Goal: Task Accomplishment & Management: Complete application form

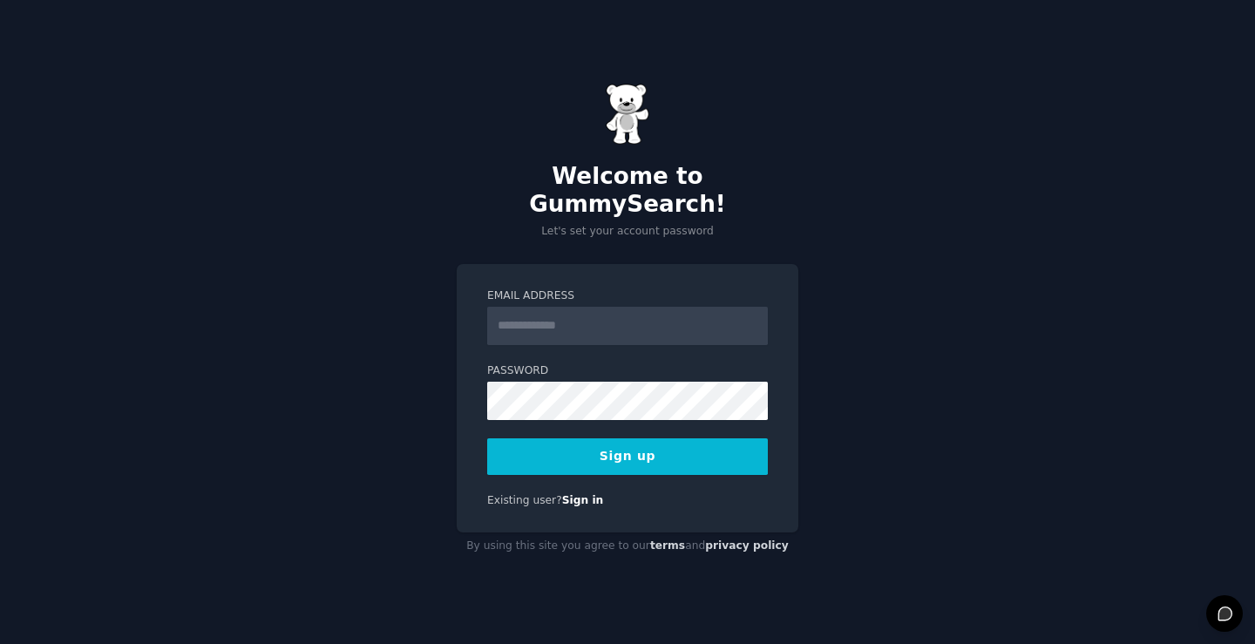
click at [567, 307] on input "Email Address" at bounding box center [627, 326] width 281 height 38
click at [521, 307] on input "Email Address" at bounding box center [627, 326] width 281 height 38
click at [918, 473] on div "Welcome to GummySearch! Let's set your account password Email Address * Passwor…" at bounding box center [627, 322] width 1255 height 644
click at [527, 307] on input "*" at bounding box center [627, 326] width 281 height 38
type input "**********"
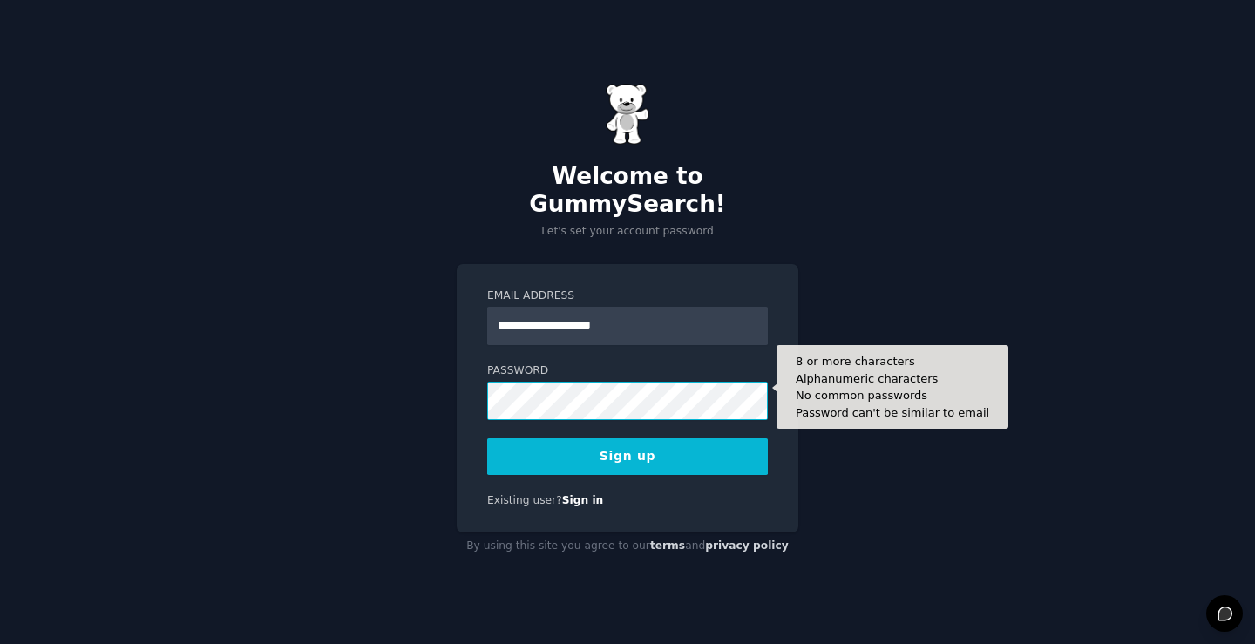
click at [487, 439] on button "Sign up" at bounding box center [627, 457] width 281 height 37
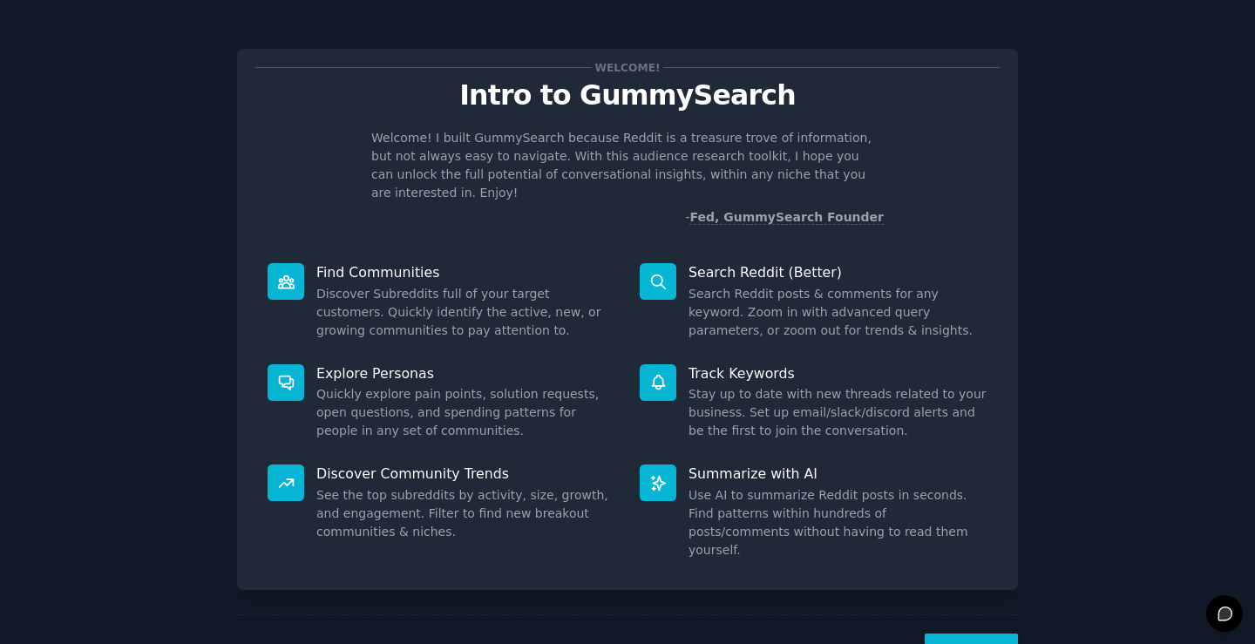
click at [954, 634] on button "Next" at bounding box center [971, 655] width 93 height 43
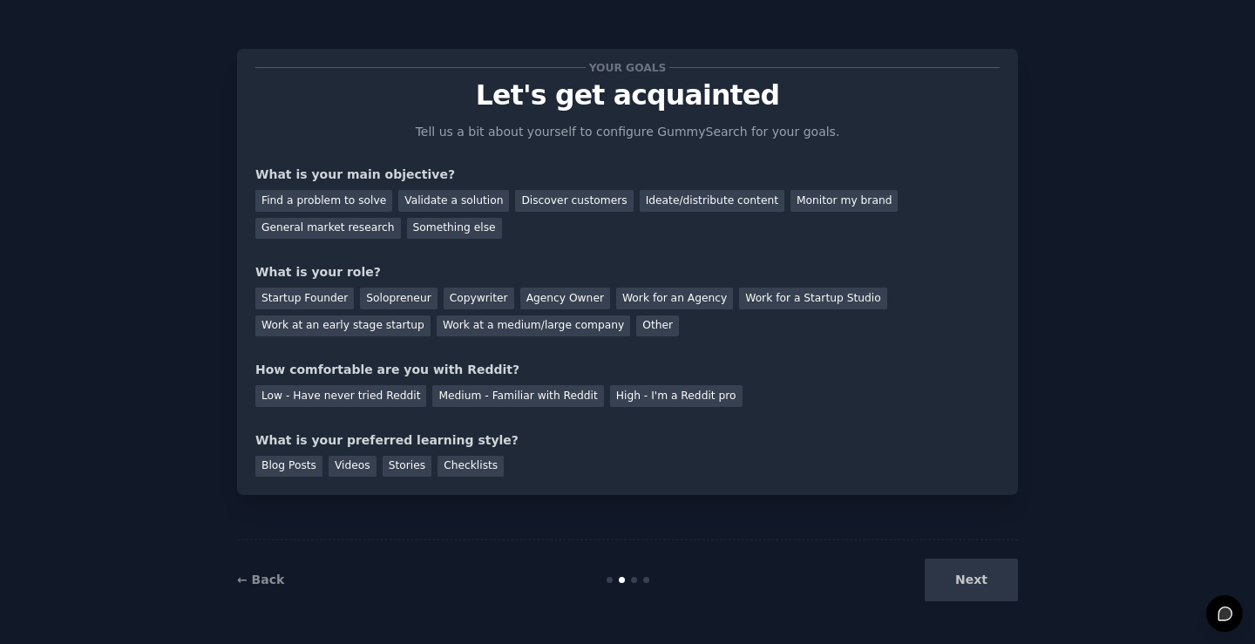
click at [966, 579] on div "Next" at bounding box center [888, 580] width 261 height 43
click at [929, 582] on div "Next" at bounding box center [888, 580] width 261 height 43
click at [955, 580] on div "Next" at bounding box center [888, 580] width 261 height 43
click at [318, 199] on div "Find a problem to solve" at bounding box center [323, 201] width 137 height 22
click at [322, 296] on div "Startup Founder" at bounding box center [304, 299] width 99 height 22
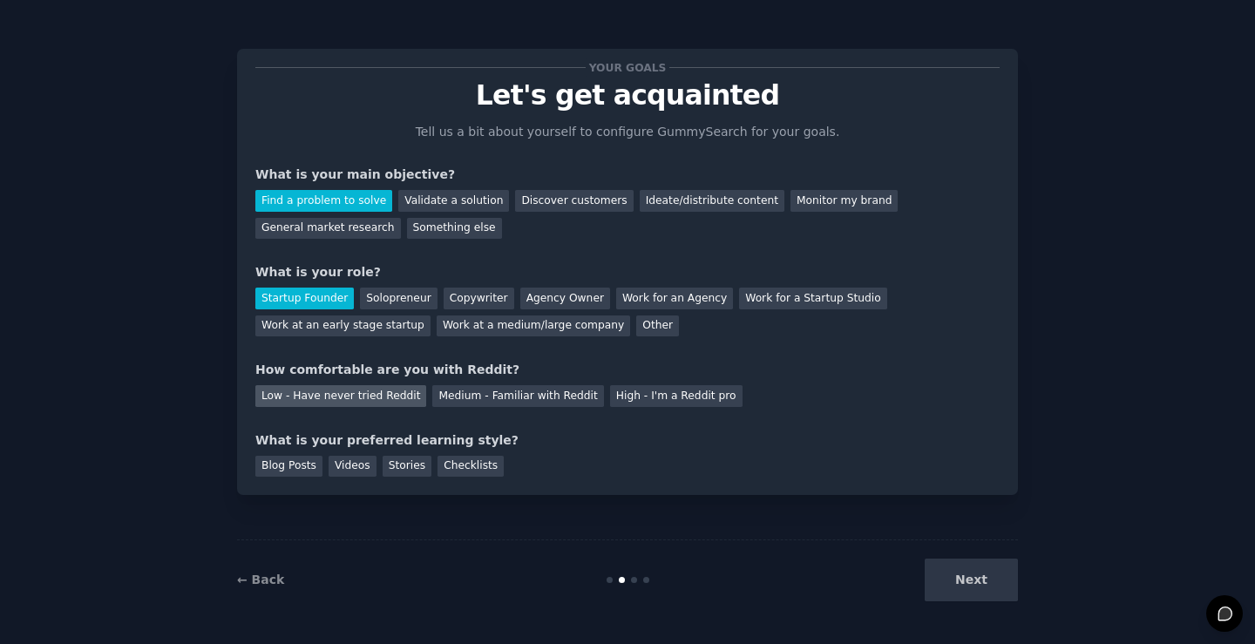
click at [324, 397] on div "Low - Have never tried Reddit" at bounding box center [340, 396] width 171 height 22
click at [291, 468] on div "Blog Posts" at bounding box center [288, 467] width 67 height 22
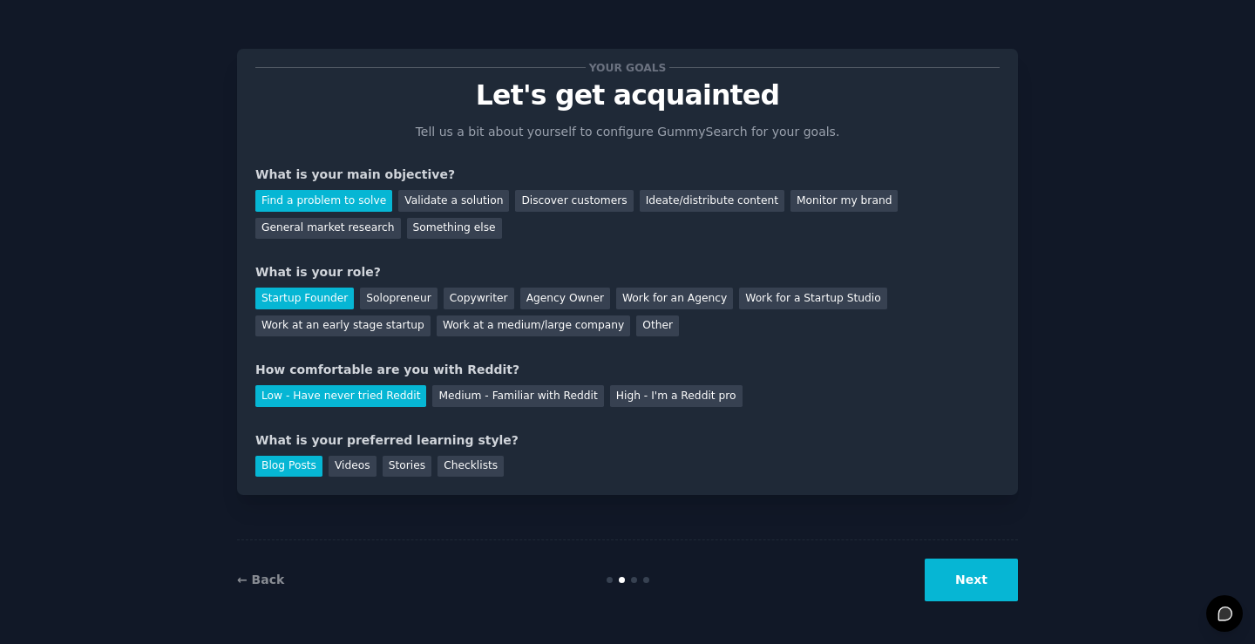
click at [998, 580] on button "Next" at bounding box center [971, 580] width 93 height 43
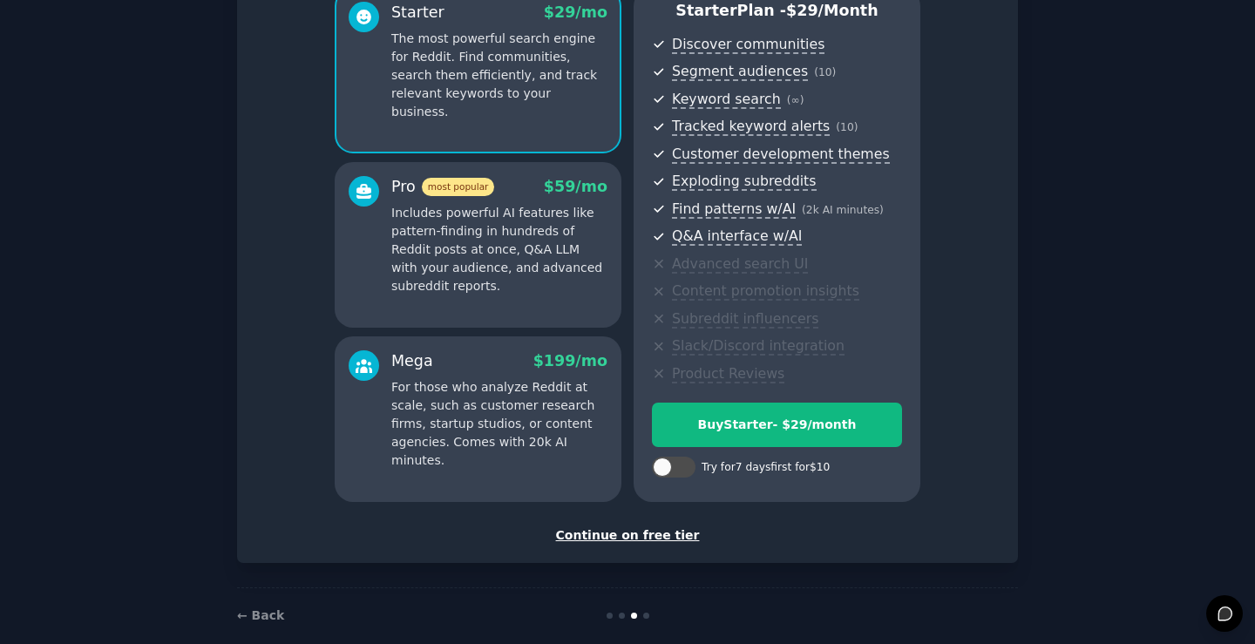
scroll to position [174, 0]
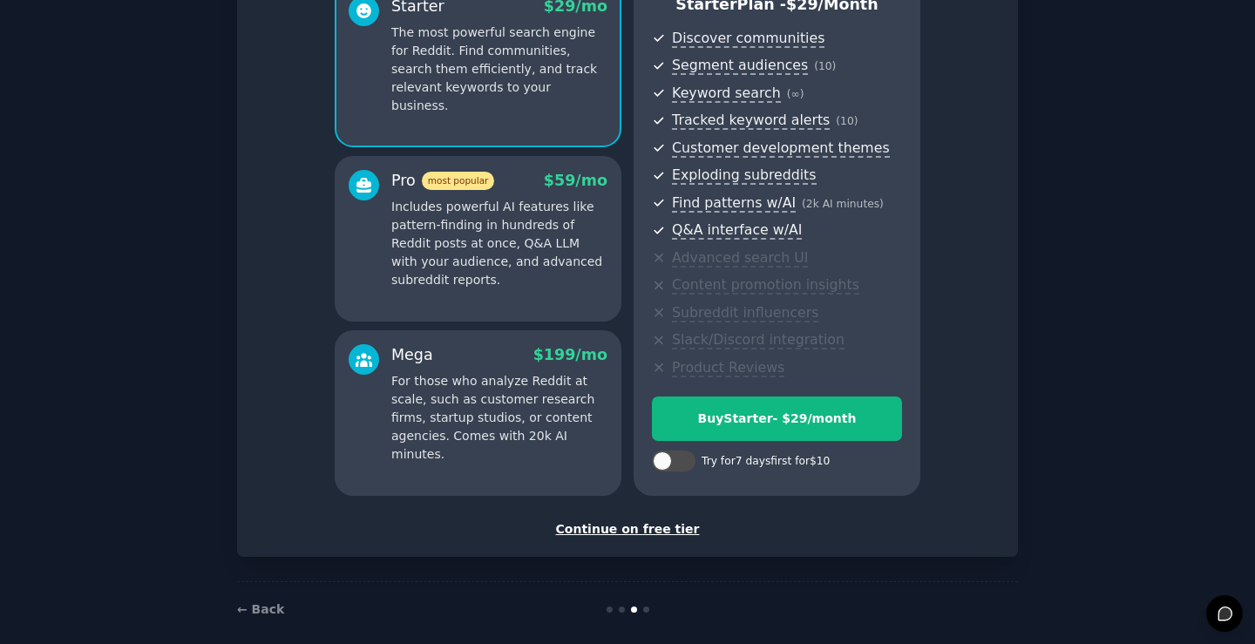
click at [629, 530] on div "Continue on free tier" at bounding box center [627, 530] width 745 height 18
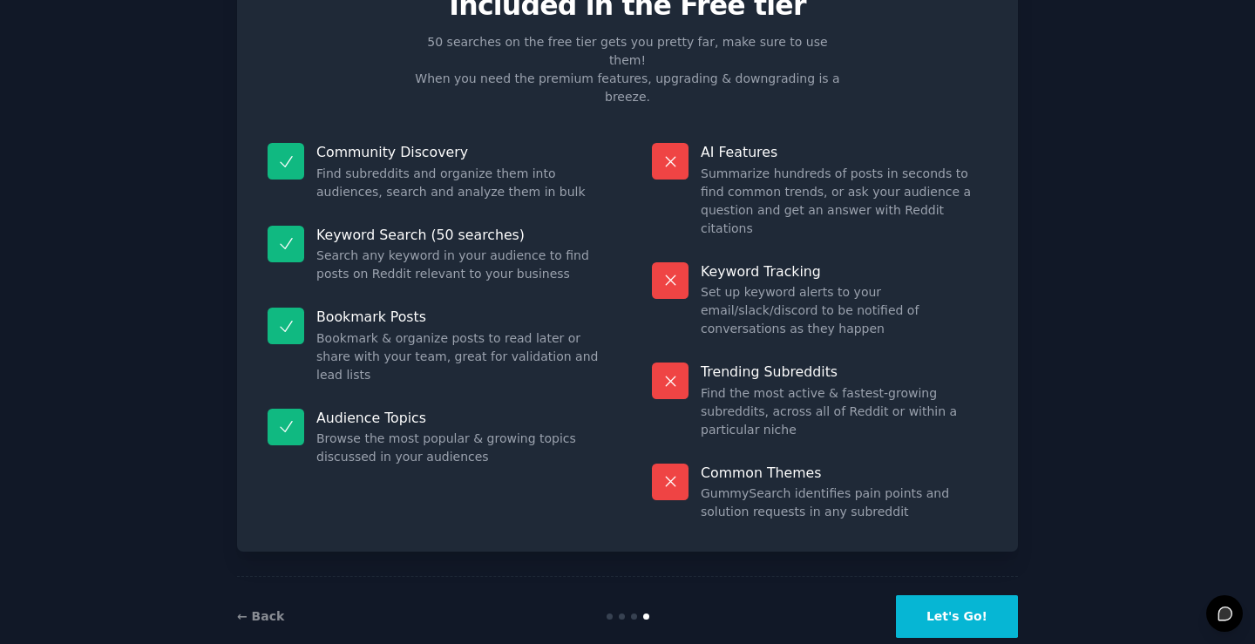
click at [953, 595] on button "Let's Go!" at bounding box center [957, 616] width 122 height 43
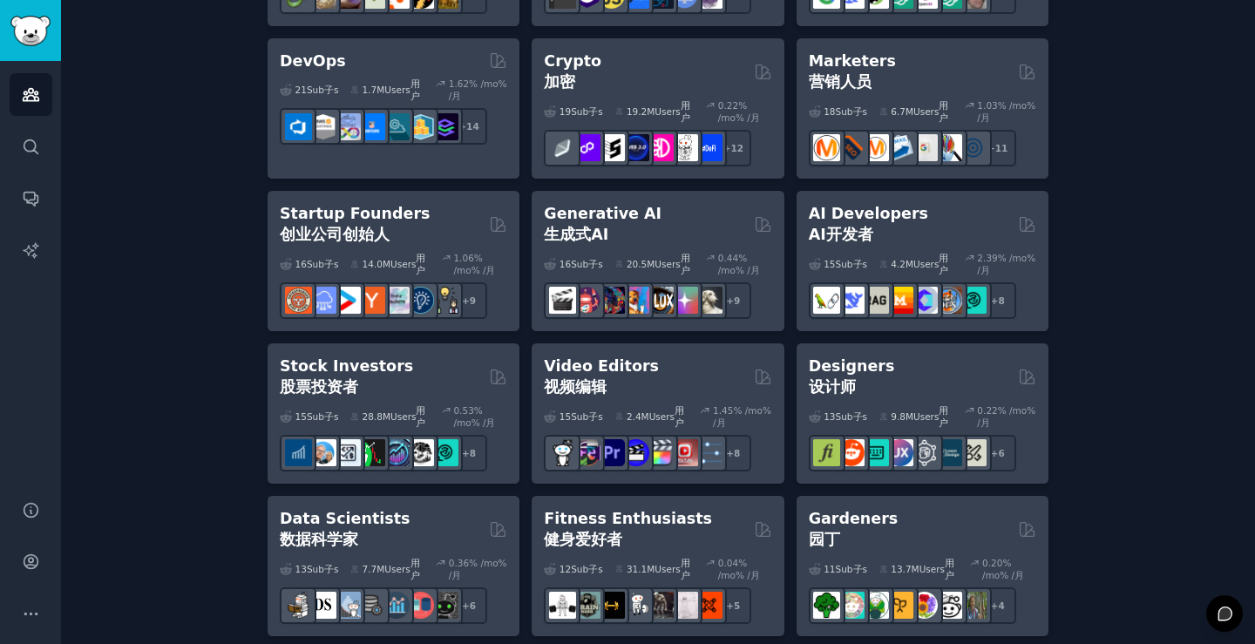
scroll to position [610, 0]
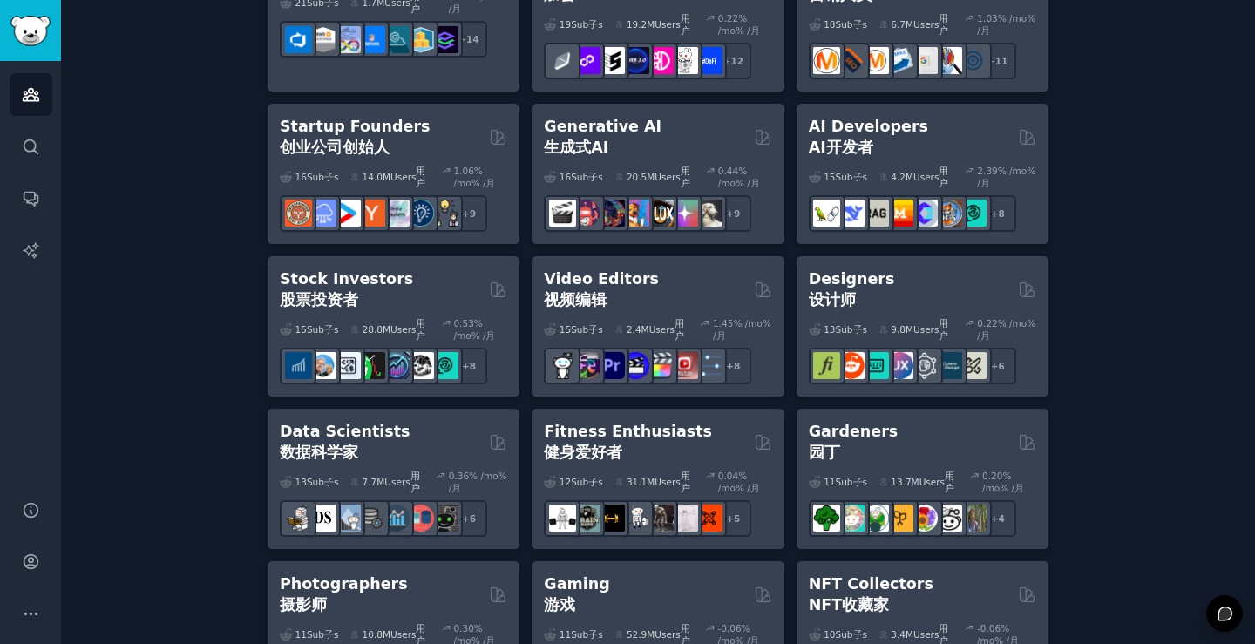
drag, startPoint x: 365, startPoint y: 189, endPoint x: 1123, endPoint y: 428, distance: 794.4
click at [1123, 428] on div "Create your first audience 创建您的第一个受众 An audience is a collection of subreddits …" at bounding box center [658, 628] width 1146 height 2204
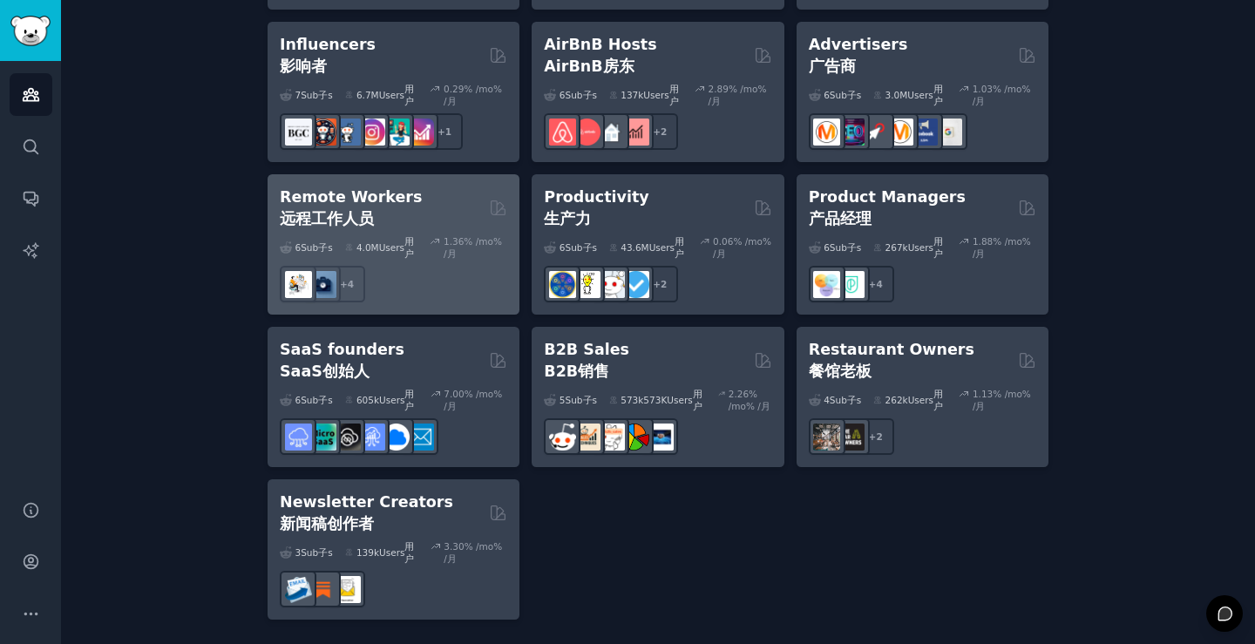
scroll to position [2113, 0]
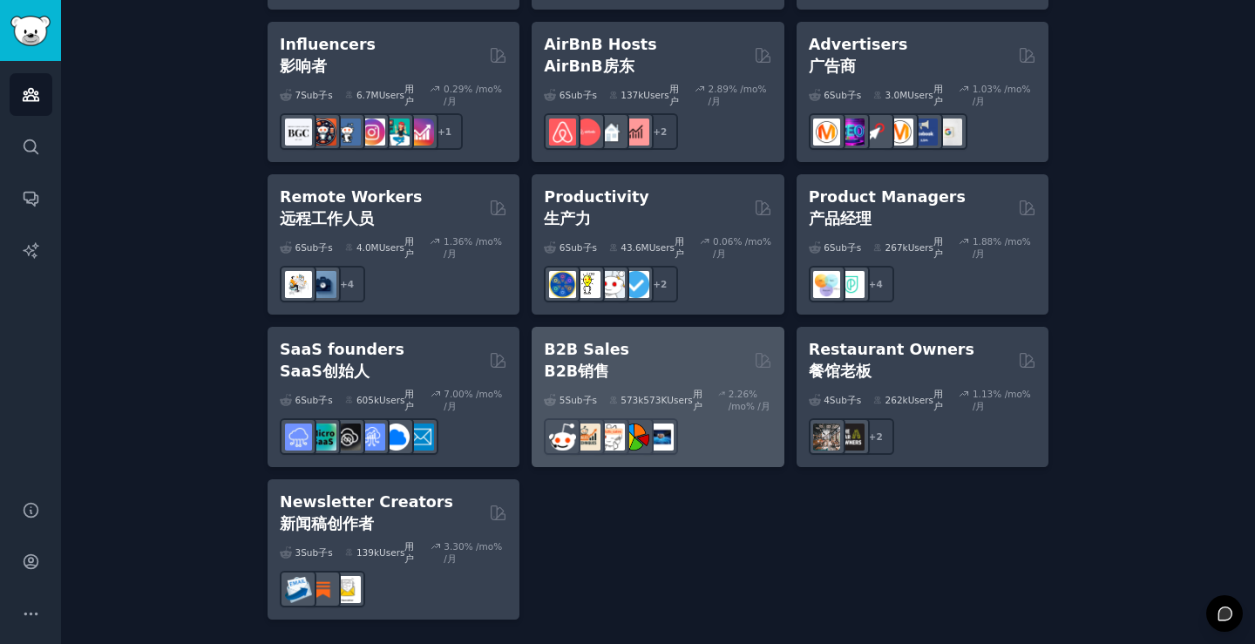
click at [590, 341] on font "B2B Sales" at bounding box center [586, 349] width 85 height 17
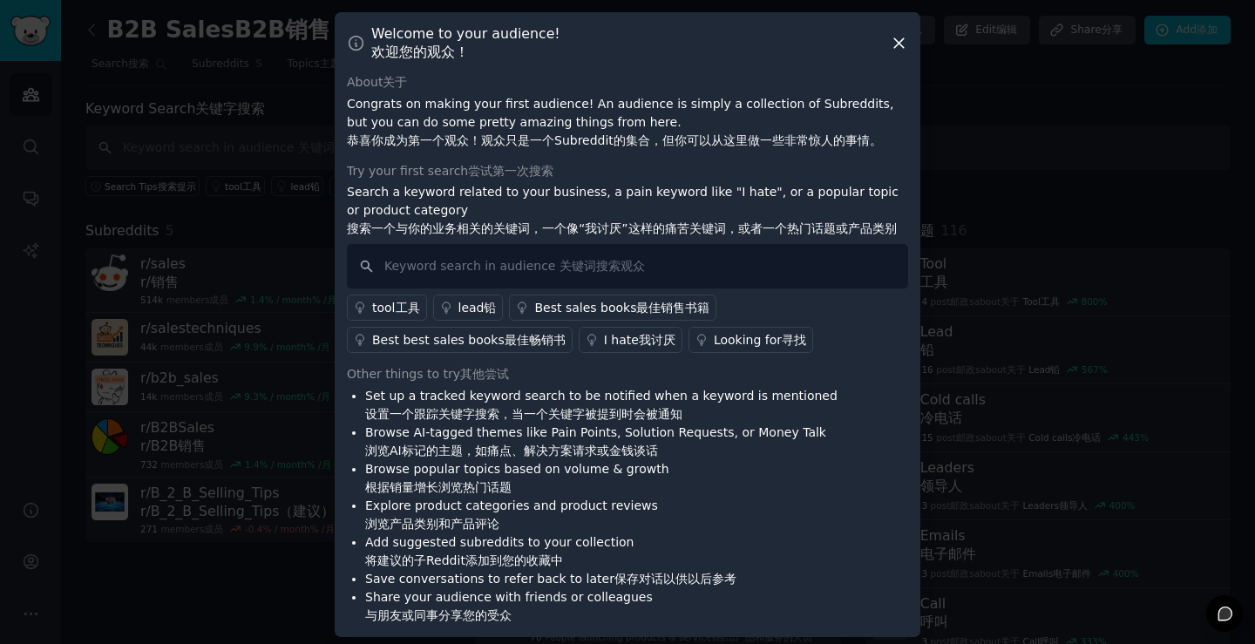
click at [892, 46] on icon at bounding box center [899, 43] width 18 height 18
